Goal: Obtain resource: Download file/media

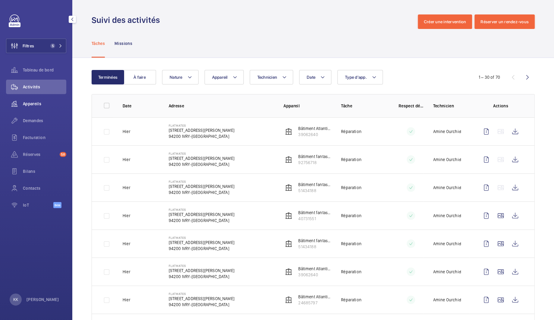
click at [36, 103] on span "Appareils" at bounding box center [44, 104] width 43 height 6
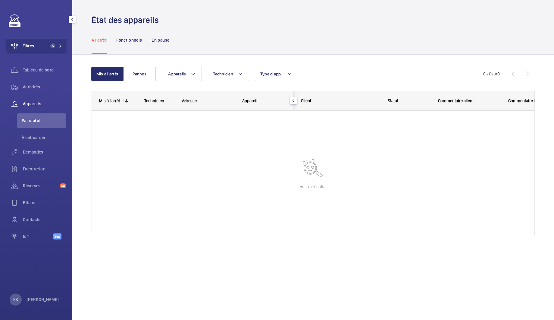
click at [35, 54] on div "Filtres 5 Tableau de bord Activités Appareils Par statut À onboarder Demandes F…" at bounding box center [36, 129] width 60 height 231
click at [37, 48] on button "Filtres 5" at bounding box center [36, 46] width 60 height 14
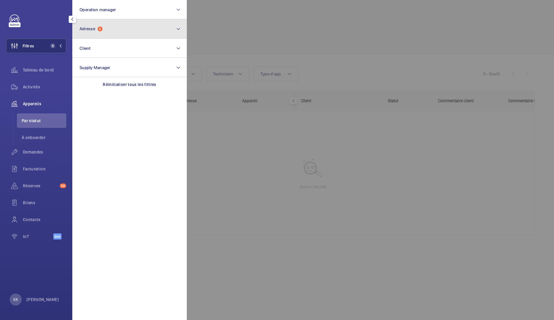
click at [121, 30] on button "Adresse 5" at bounding box center [129, 28] width 115 height 19
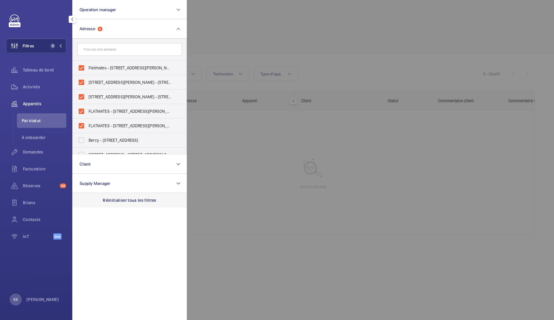
click at [114, 197] on p "Réinitialiser tous les filtres" at bounding box center [130, 200] width 54 height 6
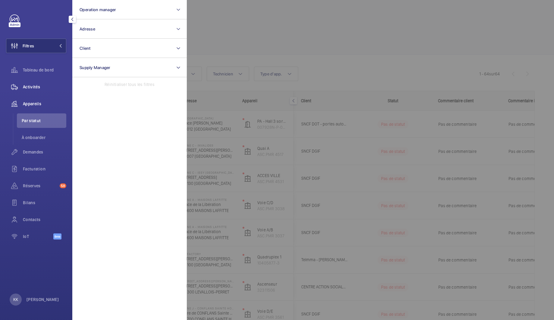
click at [23, 89] on span "Activités" at bounding box center [44, 87] width 43 height 6
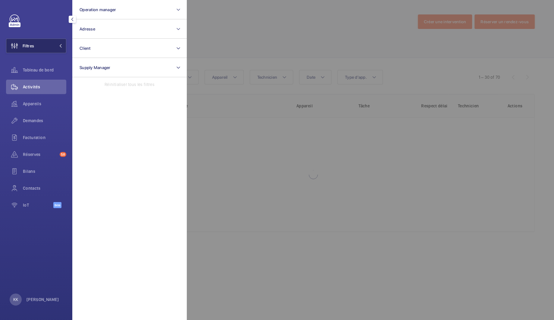
click at [39, 52] on button "Filtres" at bounding box center [36, 46] width 60 height 14
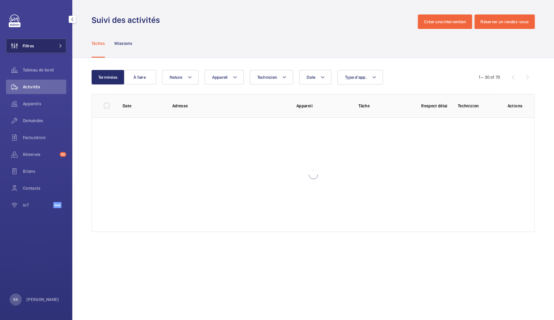
click at [47, 49] on button "Filtres" at bounding box center [36, 46] width 60 height 14
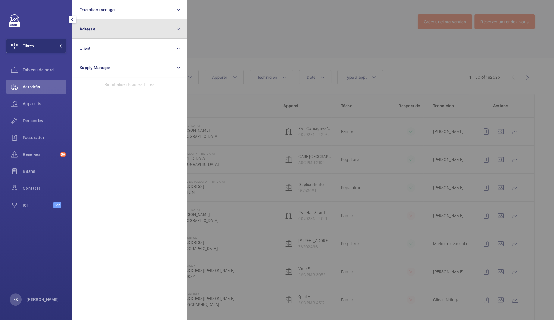
click at [109, 26] on button "Adresse" at bounding box center [129, 28] width 115 height 19
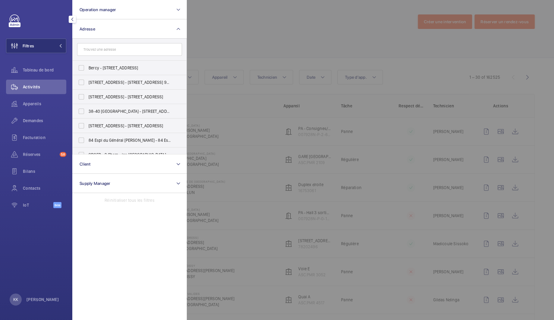
click at [109, 48] on input "text" at bounding box center [129, 49] width 105 height 13
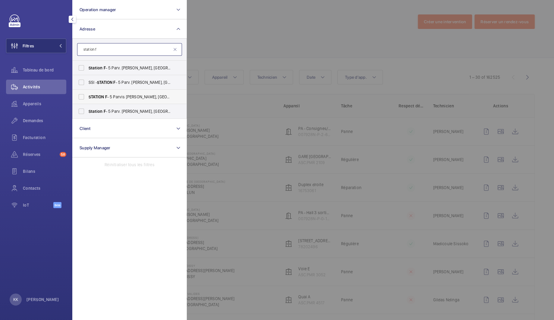
type input "station f"
click at [113, 99] on span "STATION F - 5 Parvis [PERSON_NAME][GEOGRAPHIC_DATA]" at bounding box center [130, 97] width 83 height 6
click at [87, 99] on input "STATION F - 5 Parvis [PERSON_NAME][GEOGRAPHIC_DATA]" at bounding box center [81, 97] width 12 height 12
checkbox input "true"
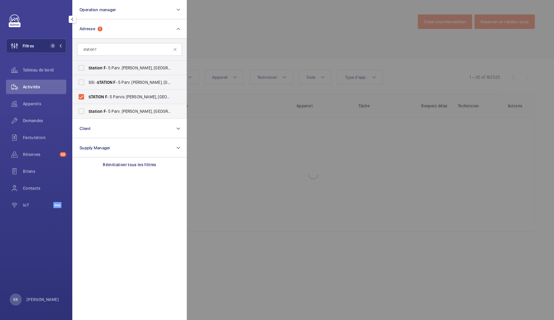
click at [118, 115] on label "Station F - 5 Parv. [PERSON_NAME], [GEOGRAPHIC_DATA] 75013" at bounding box center [125, 111] width 105 height 14
click at [87, 115] on input "Station F - 5 Parv. [PERSON_NAME], [GEOGRAPHIC_DATA] 75013" at bounding box center [81, 111] width 12 height 12
checkbox input "true"
click at [97, 71] on label "Station F - 5 Parv. [PERSON_NAME], [GEOGRAPHIC_DATA] 75013" at bounding box center [125, 68] width 105 height 14
click at [87, 71] on input "Station F - 5 Parv. [PERSON_NAME], [GEOGRAPHIC_DATA] 75013" at bounding box center [81, 68] width 12 height 12
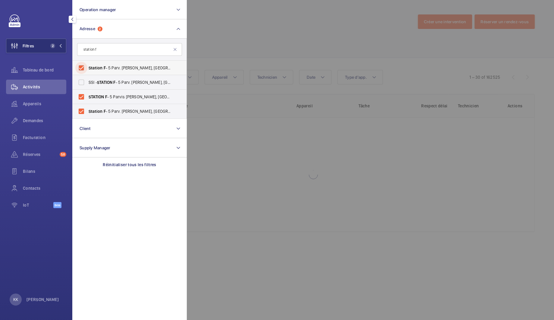
checkbox input "true"
click at [236, 25] on div at bounding box center [464, 160] width 554 height 320
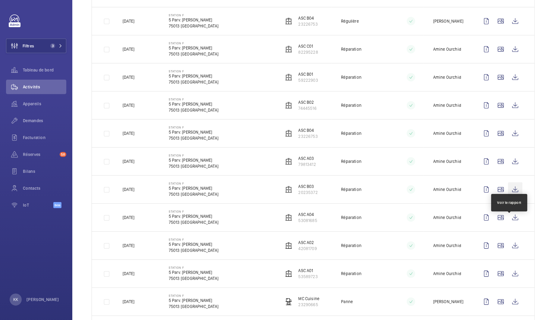
scroll to position [265, 0]
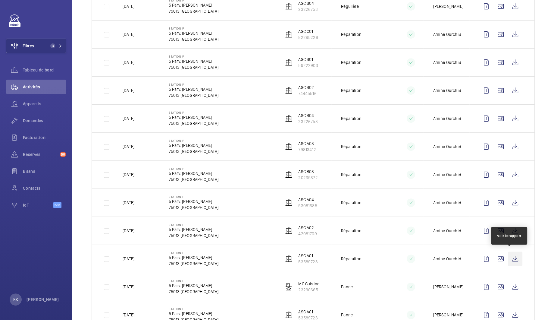
click at [514, 256] on wm-front-icon-button at bounding box center [515, 258] width 14 height 14
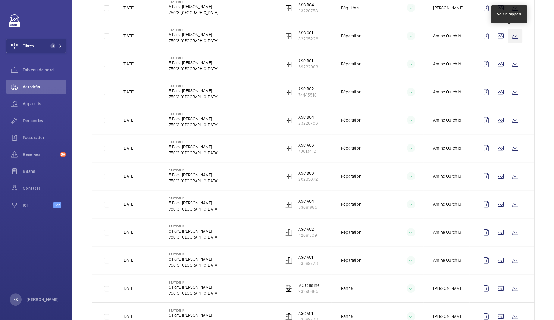
click at [510, 38] on wm-front-icon-button at bounding box center [515, 36] width 14 height 14
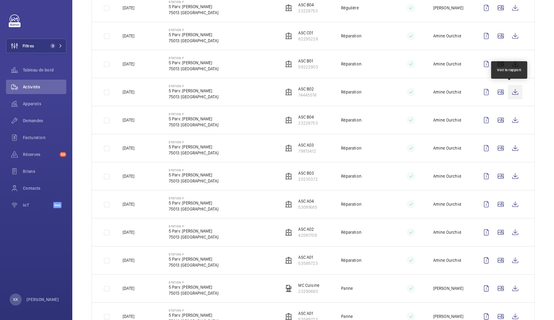
click at [508, 87] on wm-front-icon-button at bounding box center [515, 92] width 14 height 14
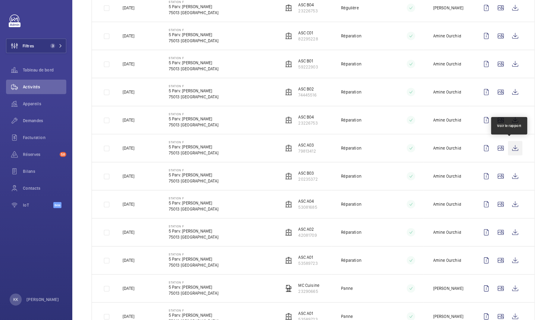
click at [508, 144] on wm-front-icon-button at bounding box center [515, 148] width 14 height 14
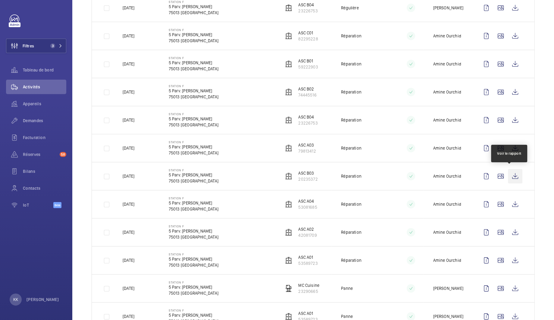
click at [512, 177] on wm-front-icon-button at bounding box center [515, 176] width 14 height 14
click at [509, 201] on wm-front-icon-button at bounding box center [515, 204] width 14 height 14
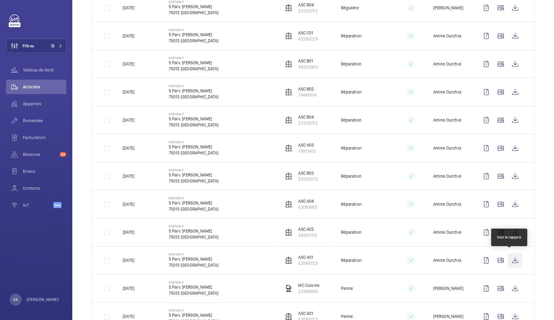
click at [512, 261] on wm-front-icon-button at bounding box center [515, 260] width 14 height 14
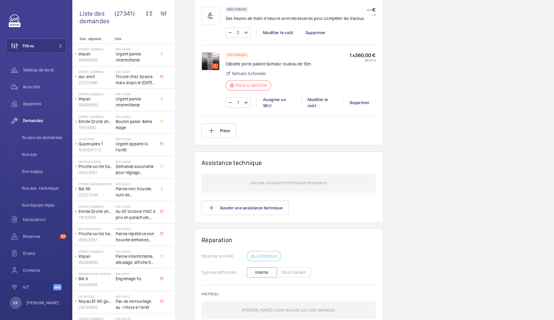
scroll to position [327, 0]
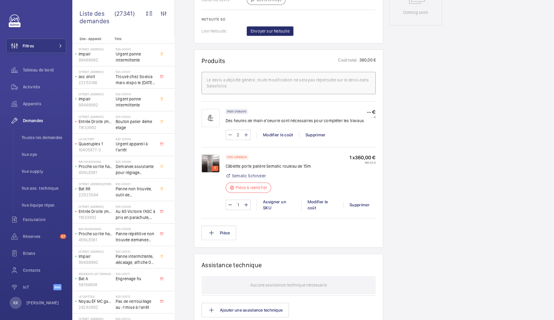
click at [208, 165] on img at bounding box center [211, 163] width 18 height 18
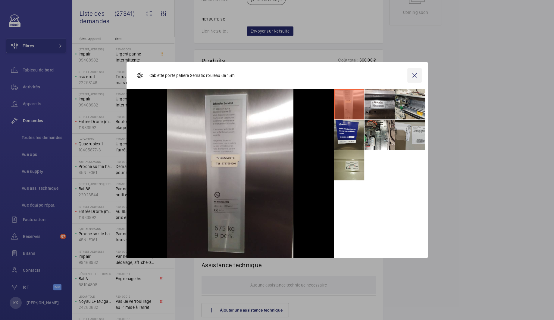
click at [414, 71] on wm-front-icon-button at bounding box center [415, 75] width 14 height 14
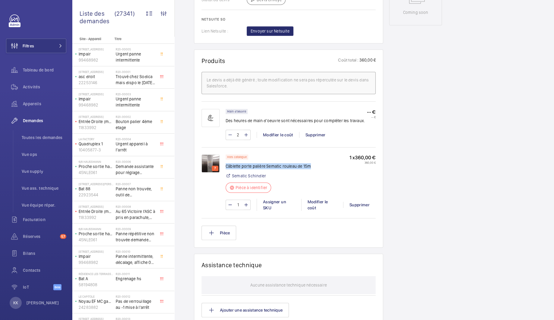
drag, startPoint x: 315, startPoint y: 166, endPoint x: 225, endPoint y: 164, distance: 89.2
click at [226, 164] on div "Hors catalogue Câblette porte palière Sematic rouleau de 15m Sematic Schindler …" at bounding box center [301, 175] width 150 height 42
click at [226, 164] on p "Câblette porte palière Sematic rouleau de 15m" at bounding box center [268, 166] width 85 height 6
drag, startPoint x: 226, startPoint y: 165, endPoint x: 313, endPoint y: 166, distance: 87.7
click at [313, 166] on div "Hors catalogue Câblette porte palière Sematic rouleau de 15m Sematic Schindler …" at bounding box center [301, 175] width 150 height 42
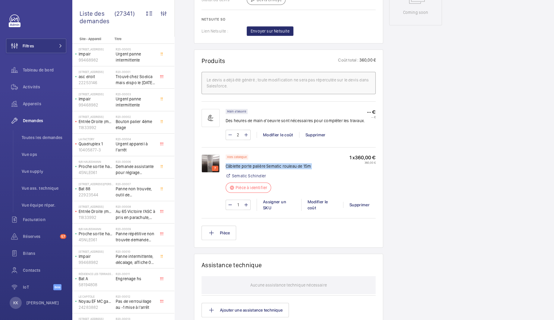
click at [313, 166] on div "Hors catalogue Câblette porte palière Sematic rouleau de 15m Sematic Schindler …" at bounding box center [301, 175] width 150 height 42
drag, startPoint x: 311, startPoint y: 164, endPoint x: 225, endPoint y: 164, distance: 85.6
click at [226, 164] on div "Hors catalogue Câblette porte palière Sematic rouleau de 15m Sematic Schindler …" at bounding box center [301, 175] width 150 height 42
click at [251, 165] on p "Câblette porte palière Sematic rouleau de 15m" at bounding box center [268, 166] width 85 height 6
drag, startPoint x: 253, startPoint y: 166, endPoint x: 314, endPoint y: 166, distance: 61.2
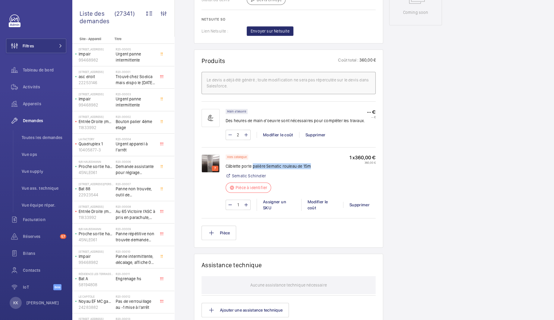
click at [314, 166] on div "Hors catalogue Câblette porte palière Sematic rouleau de 15m Sematic Schindler …" at bounding box center [301, 175] width 150 height 42
drag, startPoint x: 311, startPoint y: 165, endPoint x: 266, endPoint y: 165, distance: 44.6
click at [266, 165] on div "Hors catalogue Câblette porte palière Sematic rouleau de 15m Sematic Schindler …" at bounding box center [301, 175] width 150 height 42
click at [188, 41] on div "Demandes techniciens R25-10666 Une demande de réparation urgente a été créée le…" at bounding box center [364, 110] width 379 height 759
